Goal: Task Accomplishment & Management: Manage account settings

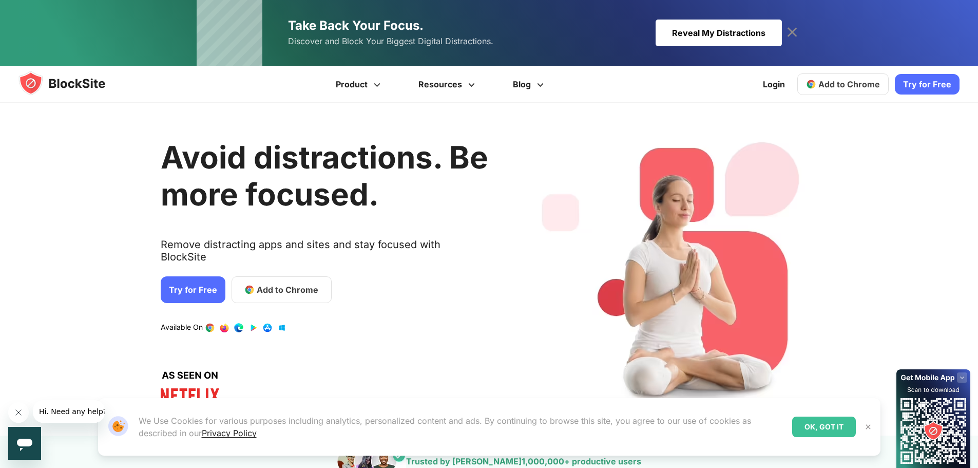
click at [726, 31] on div "Reveal My Distractions" at bounding box center [718, 33] width 126 height 27
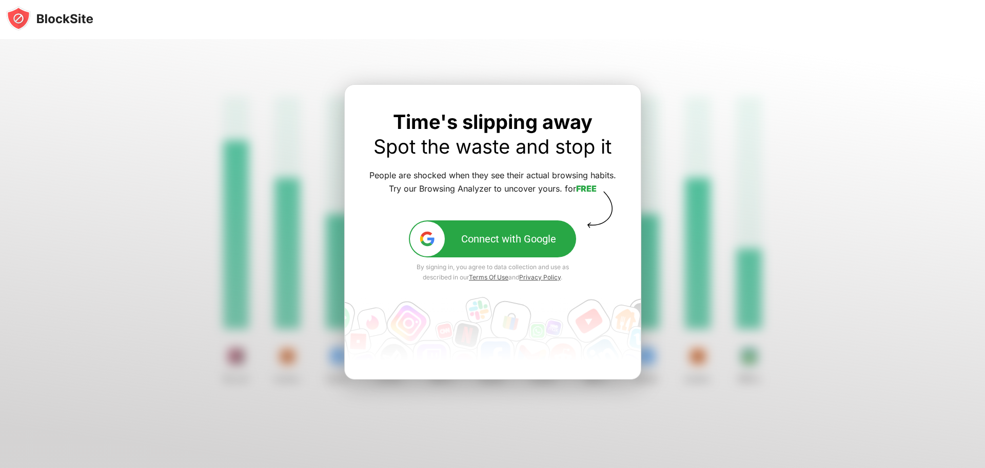
click at [475, 243] on div "Connect with Google" at bounding box center [508, 238] width 95 height 12
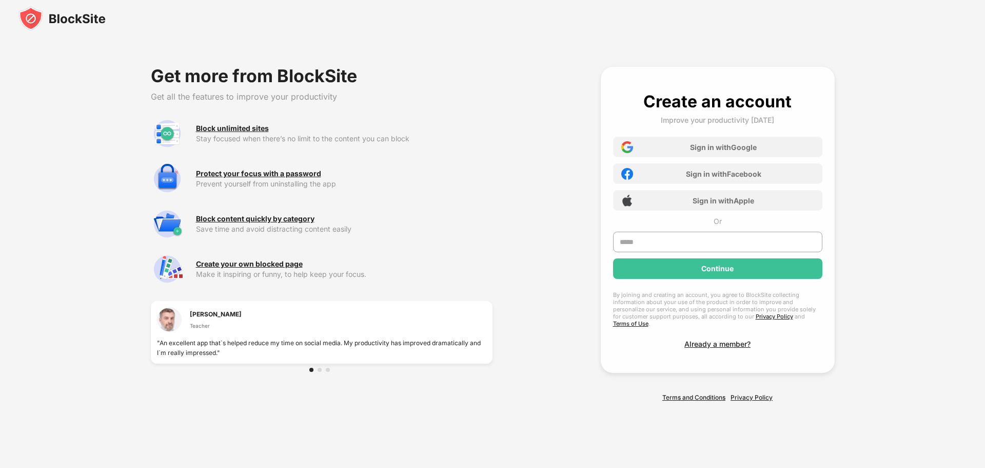
drag, startPoint x: 985, startPoint y: 27, endPoint x: 974, endPoint y: 88, distance: 62.5
click at [974, 88] on div "Get more from BlockSite Get all the features to improve your productivity Block…" at bounding box center [492, 234] width 985 height 468
click at [707, 151] on div "Sign in with Google" at bounding box center [723, 147] width 67 height 9
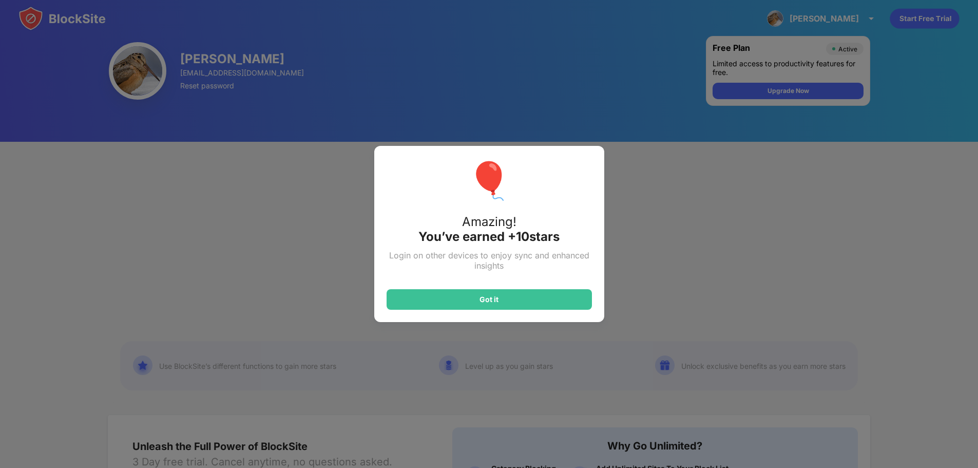
scroll to position [10, 0]
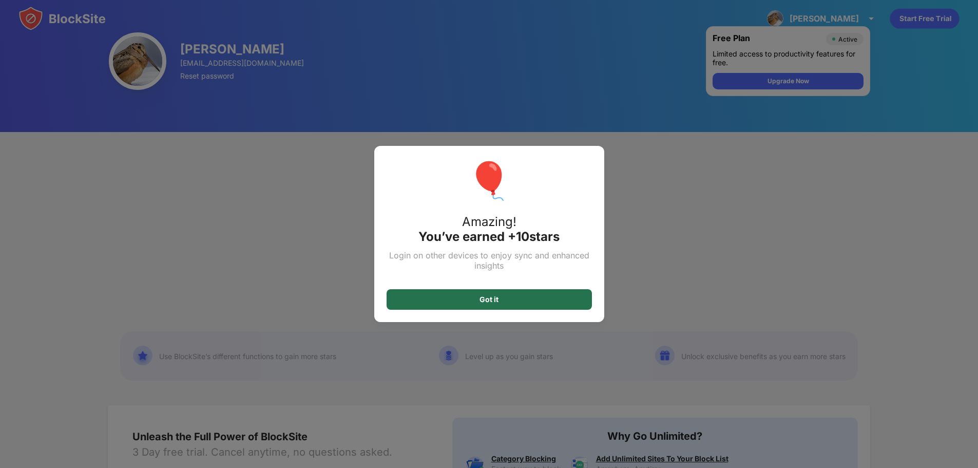
click at [575, 300] on div "Got it" at bounding box center [488, 299] width 205 height 21
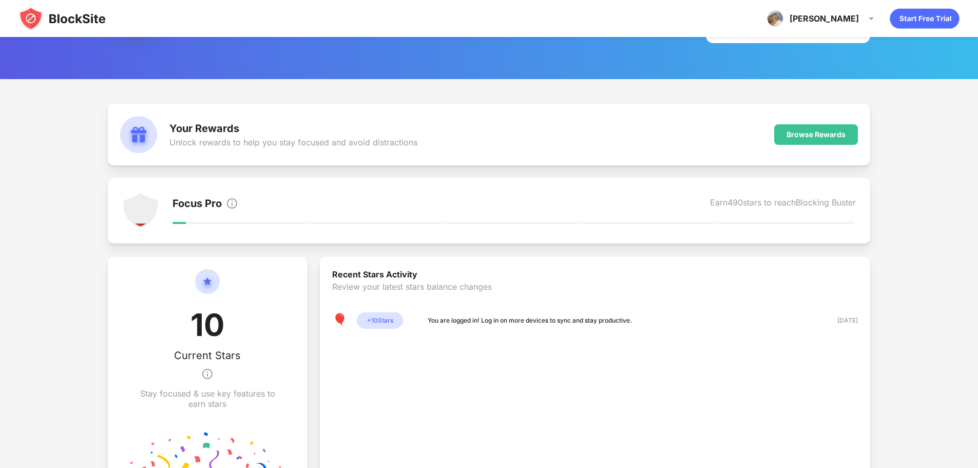
scroll to position [302, 0]
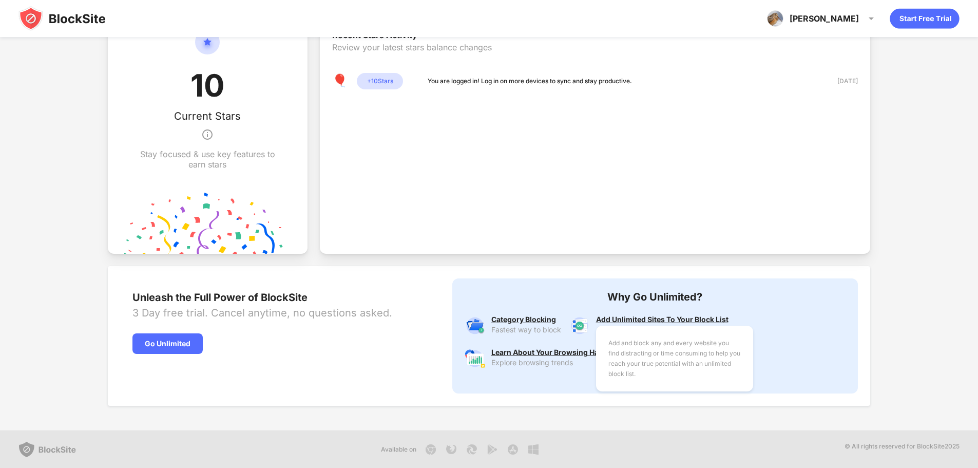
click at [626, 316] on div "Add and block any and every website you find distracting or time consuming to h…" at bounding box center [662, 319] width 132 height 8
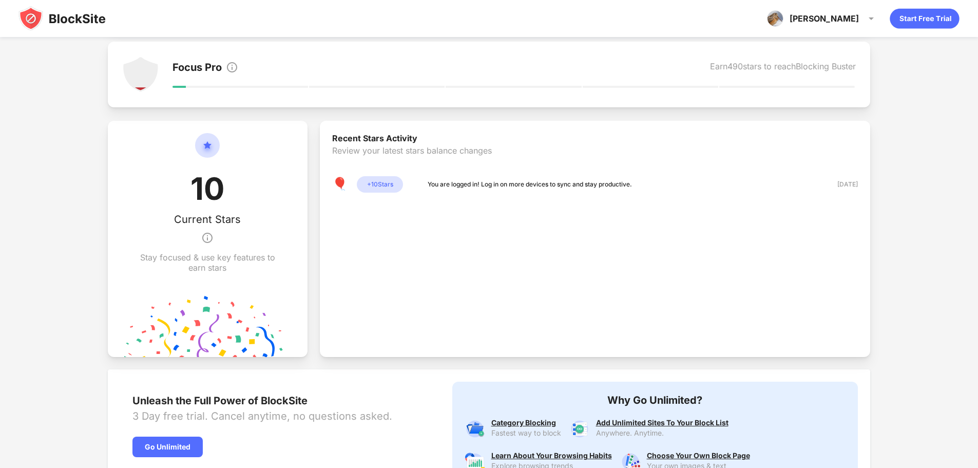
scroll to position [229, 0]
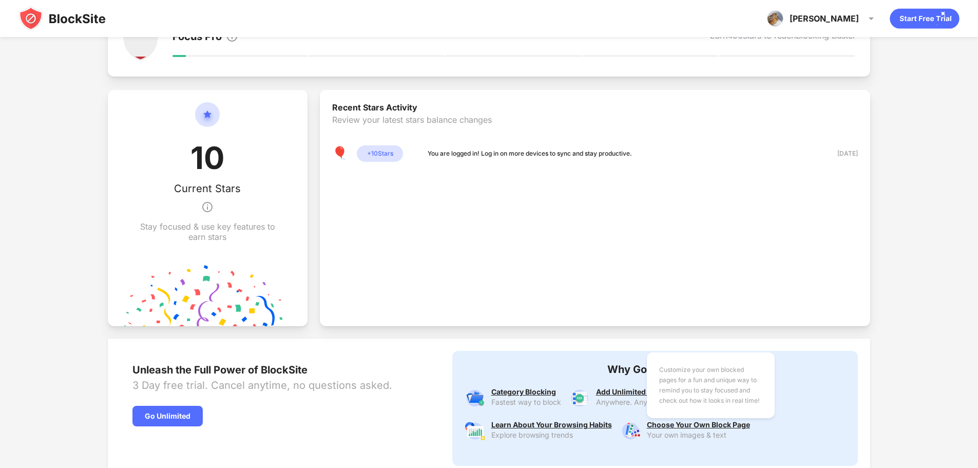
click at [732, 422] on div "Customize your own blocked pages for a fun and unique way to remind you to stay…" at bounding box center [698, 424] width 103 height 8
click at [721, 420] on div "Customize your own blocked pages for a fun and unique way to remind you to stay…" at bounding box center [698, 424] width 103 height 8
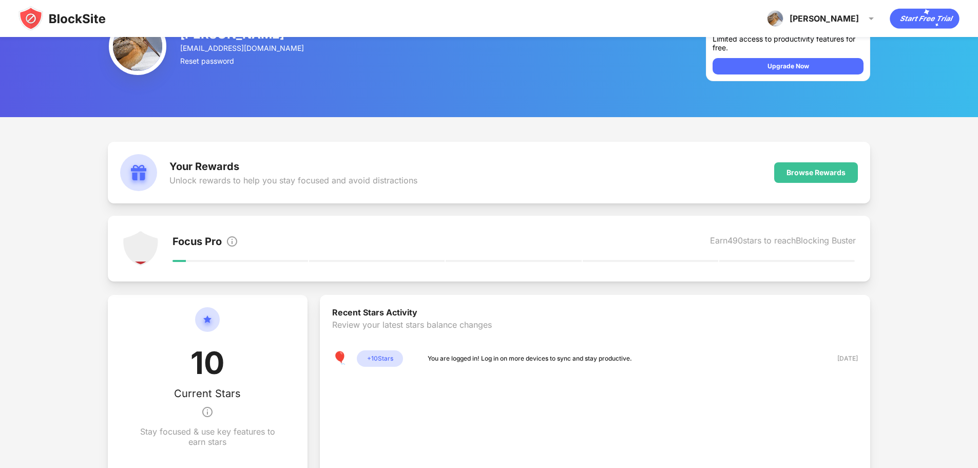
scroll to position [0, 0]
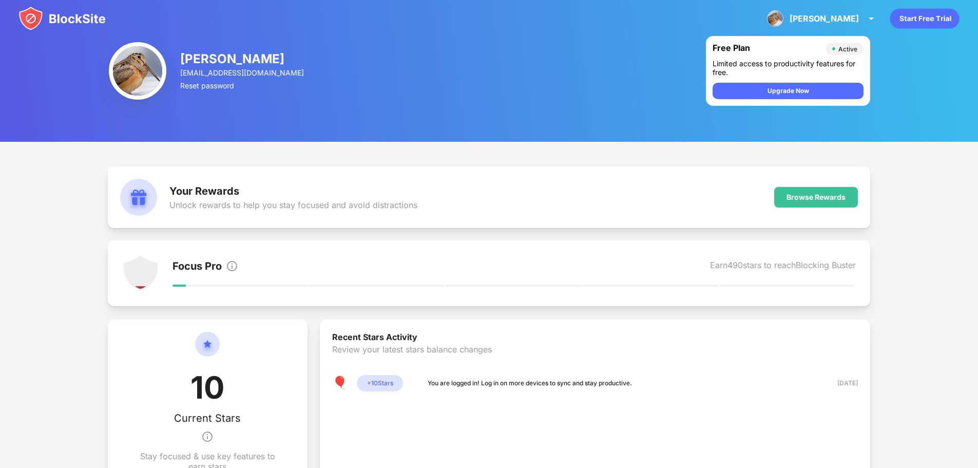
click at [914, 20] on icon "animation" at bounding box center [923, 19] width 69 height 20
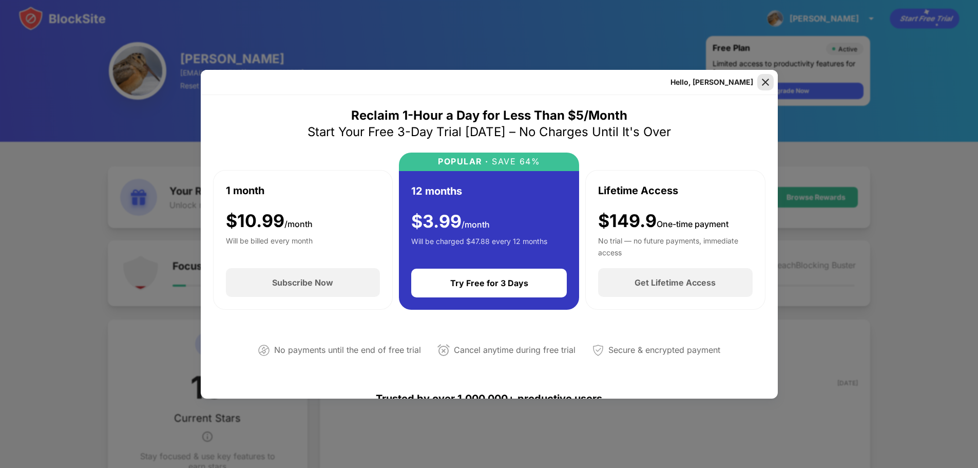
click at [766, 84] on img at bounding box center [765, 82] width 10 height 10
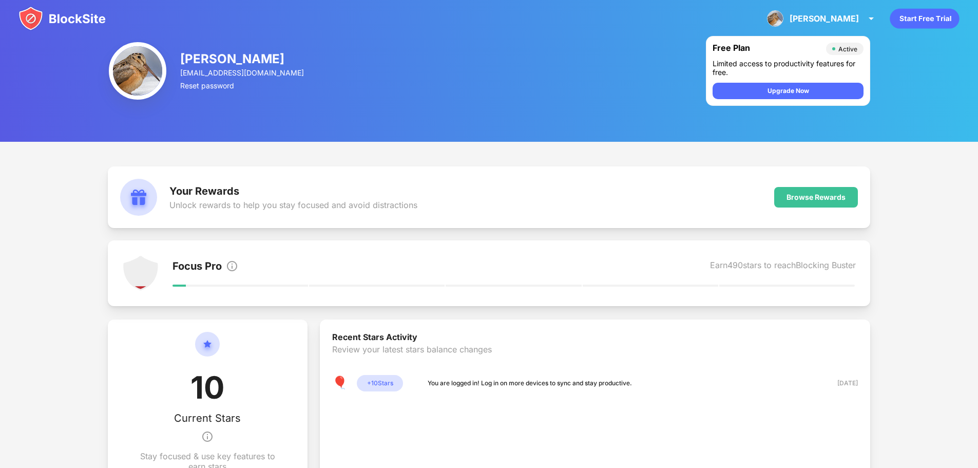
click at [63, 21] on img at bounding box center [61, 18] width 87 height 25
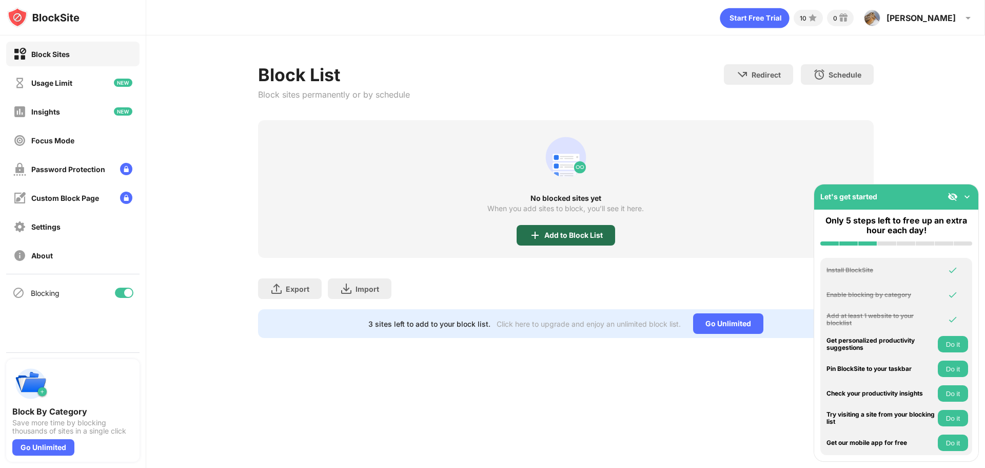
click at [540, 229] on img at bounding box center [535, 235] width 12 height 12
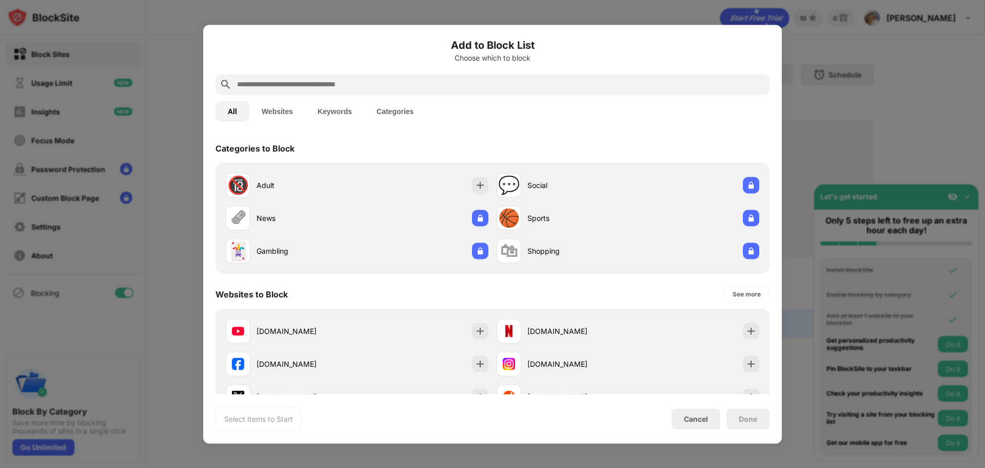
click at [347, 82] on input "text" at bounding box center [501, 84] width 530 height 12
paste input "**********"
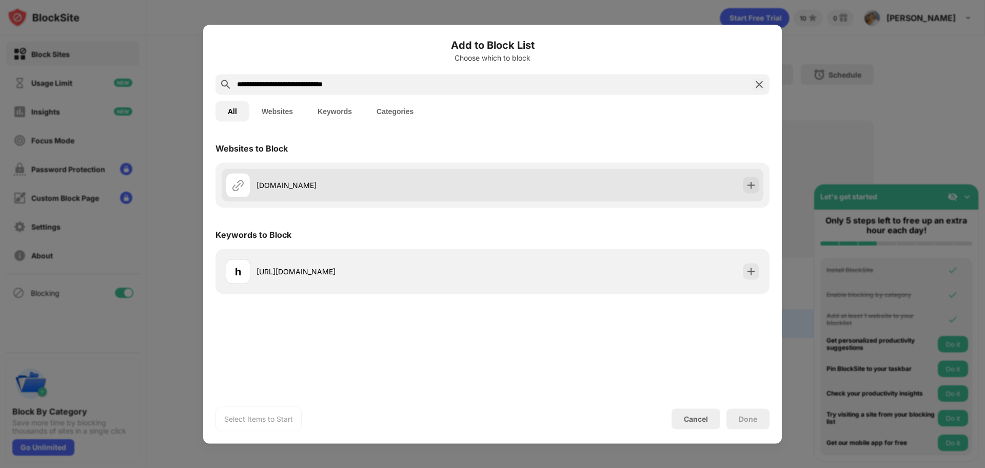
type input "**********"
click at [551, 189] on div "search.homesearchtab.com" at bounding box center [493, 184] width 542 height 33
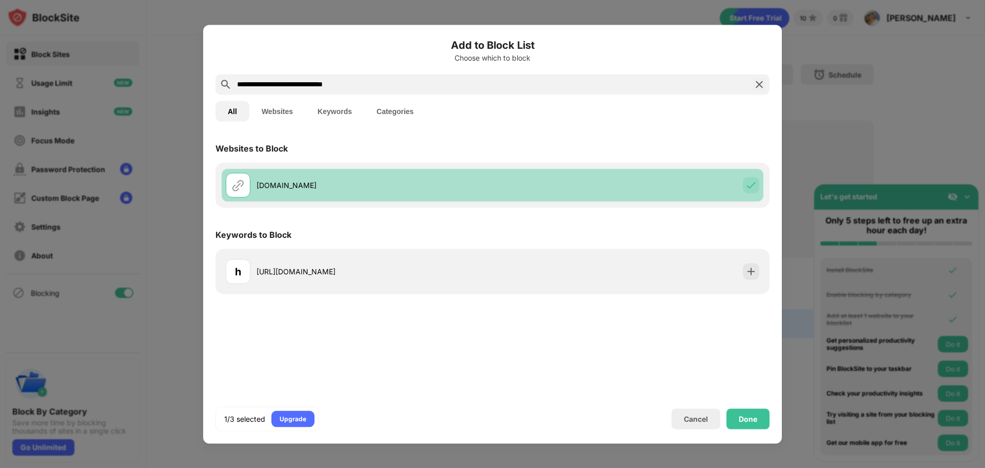
click at [387, 195] on div "search.homesearchtab.com" at bounding box center [359, 184] width 267 height 25
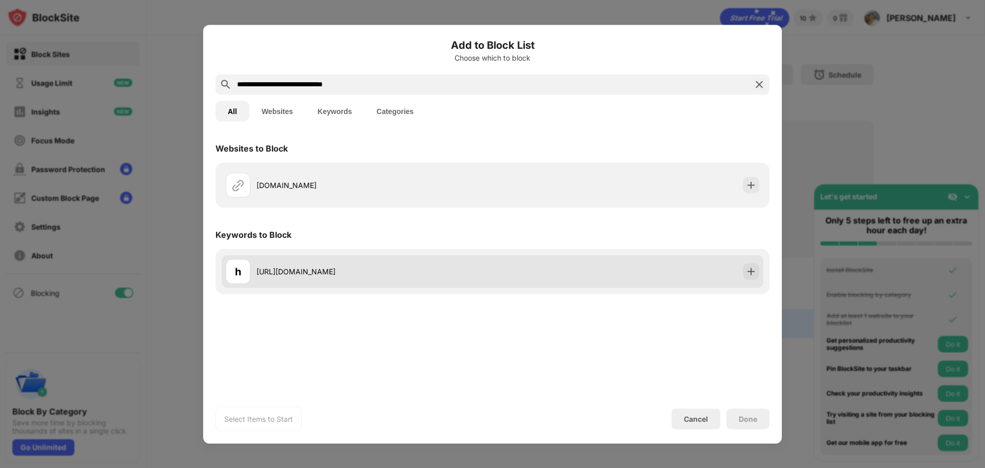
click at [374, 278] on div "h https://search.homesearchtab.com/" at bounding box center [359, 271] width 267 height 25
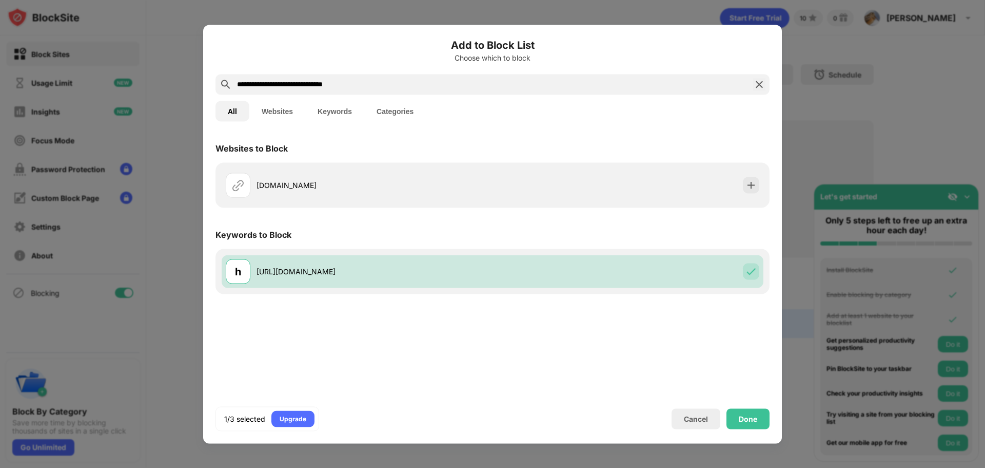
click at [290, 114] on button "Websites" at bounding box center [277, 111] width 56 height 21
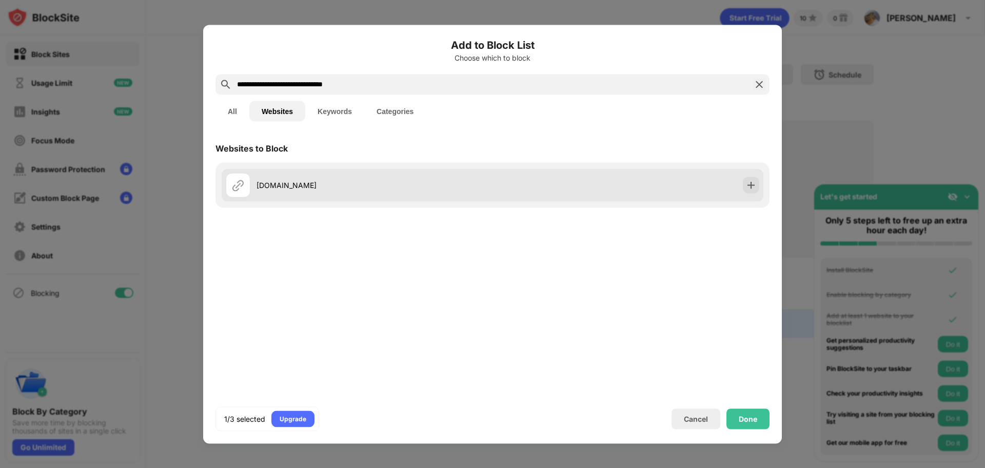
click at [387, 194] on div "search.homesearchtab.com" at bounding box center [359, 184] width 267 height 25
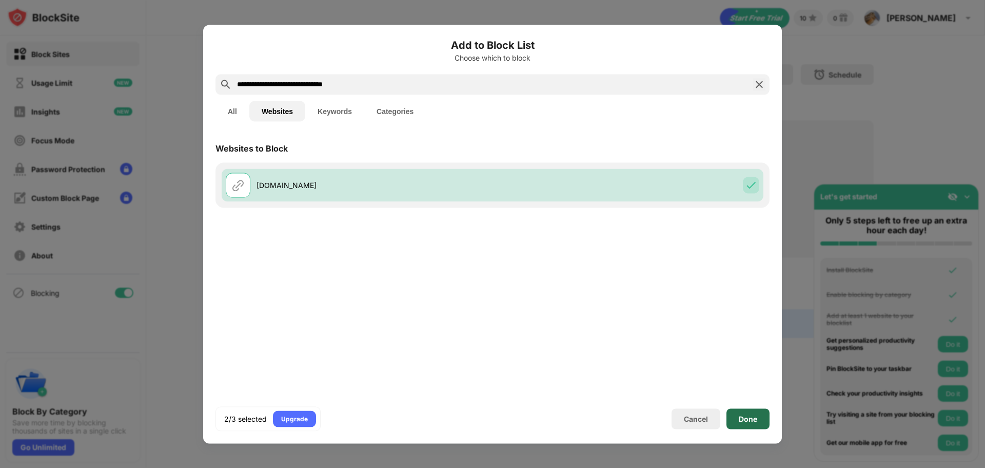
click at [751, 417] on div "Done" at bounding box center [748, 418] width 18 height 8
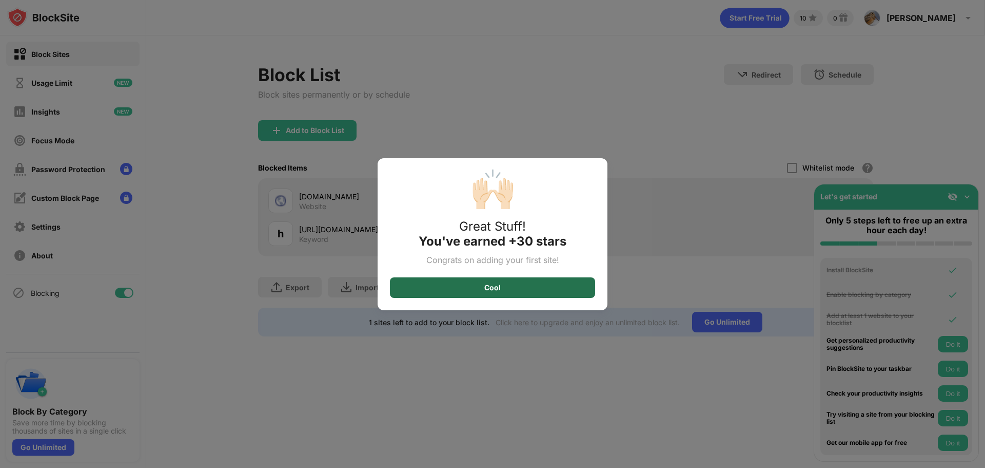
click at [479, 289] on div "Cool" at bounding box center [492, 287] width 205 height 21
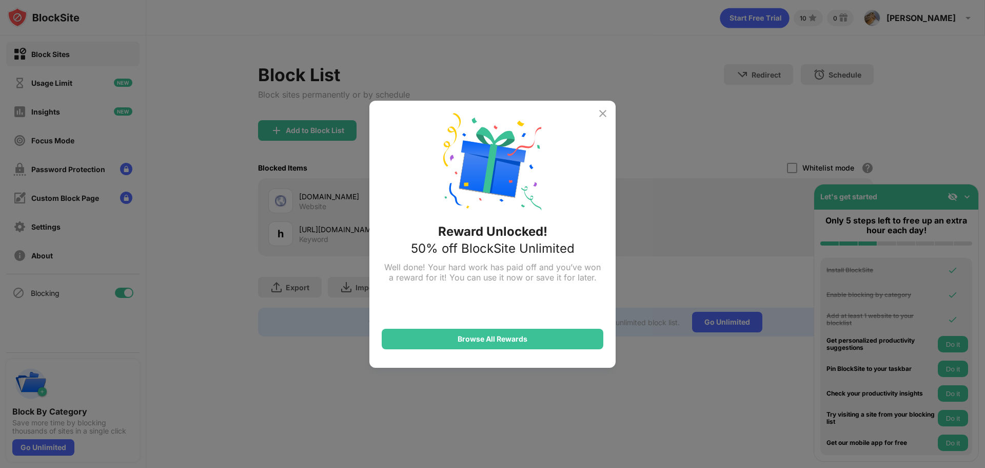
click at [609, 115] on img at bounding box center [603, 113] width 12 height 12
